Goal: Transaction & Acquisition: Purchase product/service

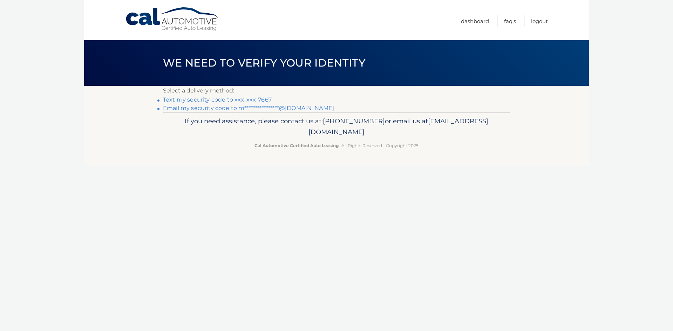
click at [265, 98] on link "Text my security code to xxx-xxx-7667" at bounding box center [217, 99] width 109 height 7
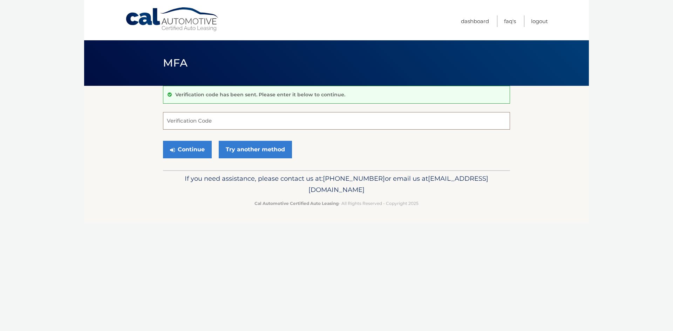
click at [179, 119] on input "Verification Code" at bounding box center [336, 121] width 347 height 18
type input "240438"
click at [189, 149] on button "Continue" at bounding box center [187, 150] width 49 height 18
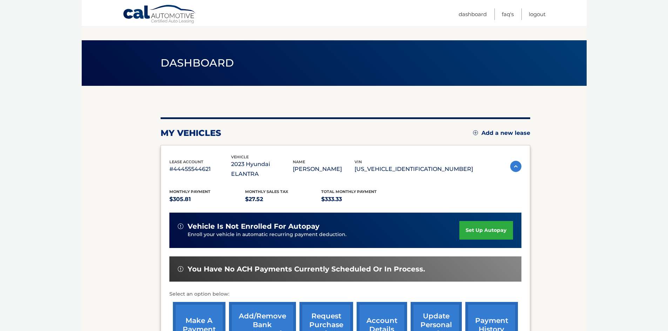
scroll to position [93, 0]
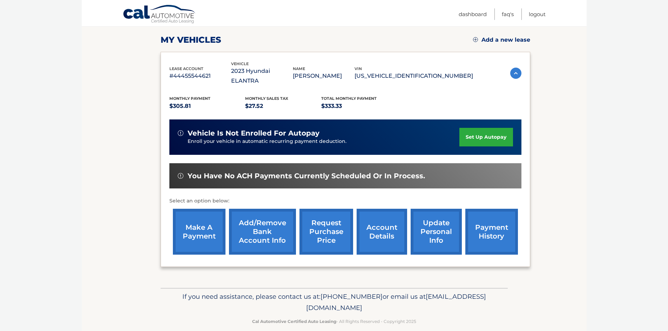
click at [206, 227] on link "make a payment" at bounding box center [199, 232] width 53 height 46
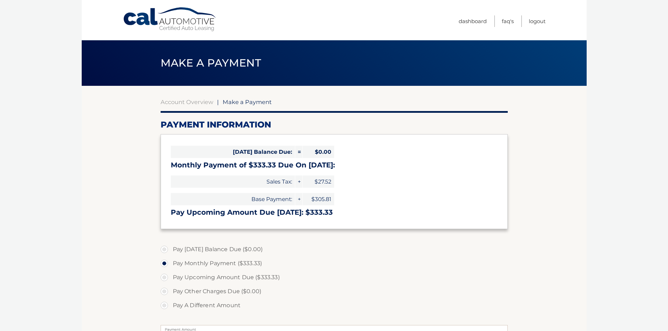
select select "OTY5NTFhYTQtMjJiNS00YzFkLTlhZDItZGRiNDc3YTgzMmZi"
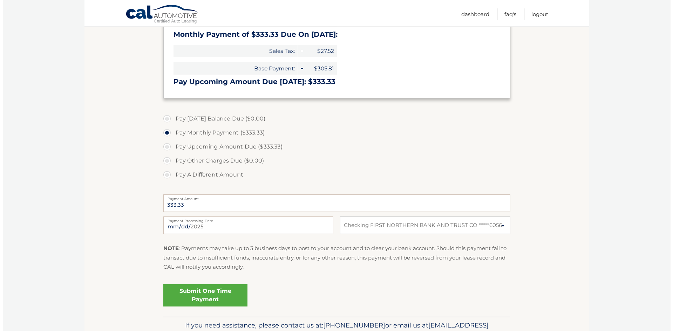
scroll to position [131, 0]
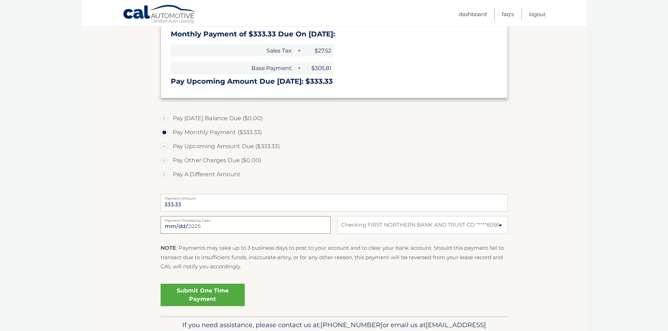
click at [221, 226] on input "[DATE]" at bounding box center [246, 225] width 170 height 18
type input "[DATE]"
click at [206, 295] on link "Submit One Time Payment" at bounding box center [203, 295] width 84 height 22
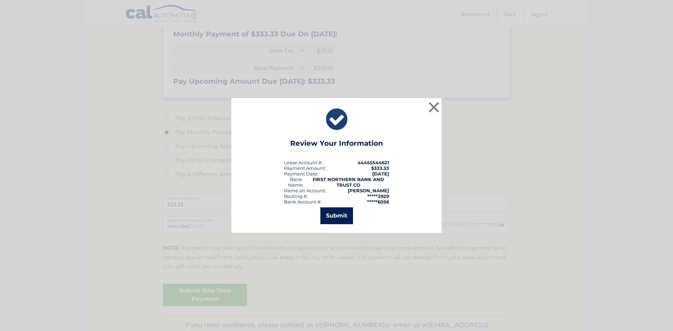
click at [342, 213] on button "Submit" at bounding box center [336, 215] width 33 height 17
